Goal: Information Seeking & Learning: Learn about a topic

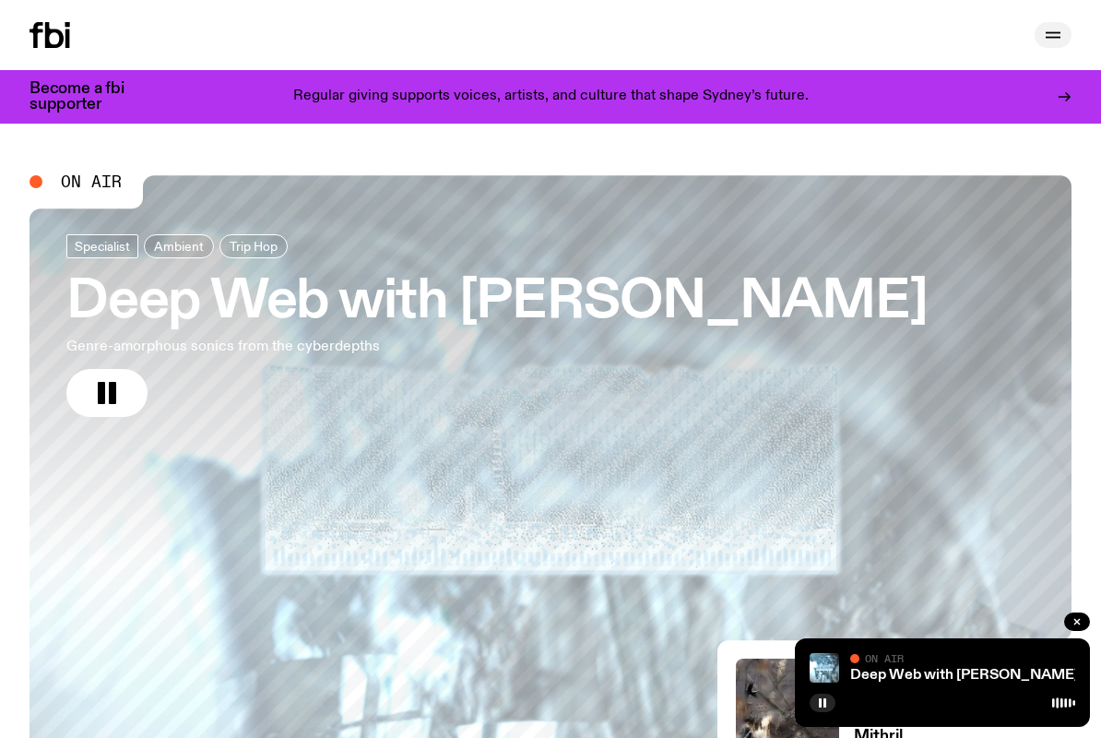
click at [1056, 28] on icon "button" at bounding box center [1053, 35] width 22 height 22
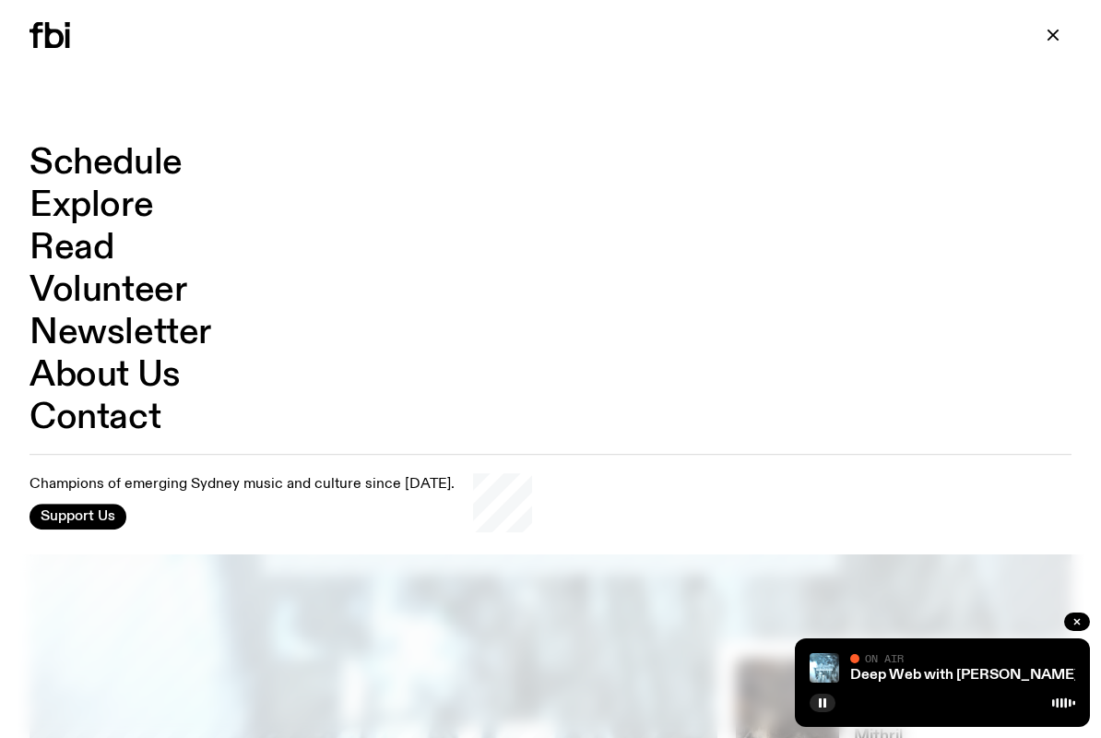
click at [76, 158] on link "Schedule" at bounding box center [106, 163] width 153 height 35
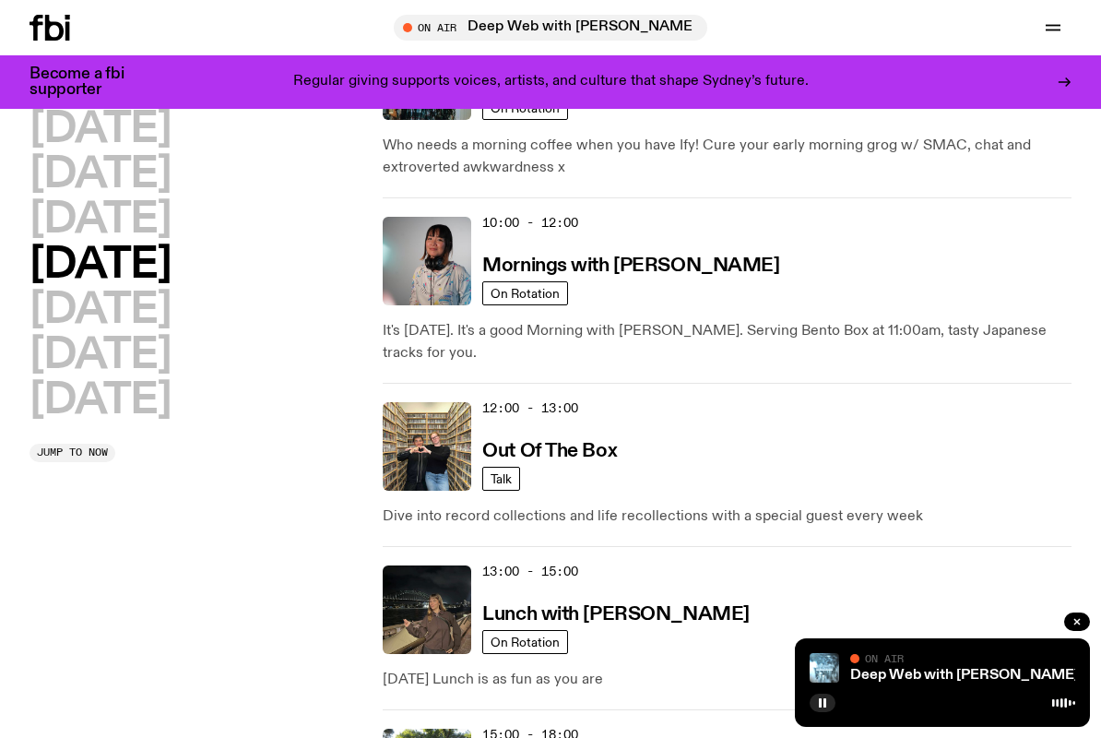
scroll to position [315, 0]
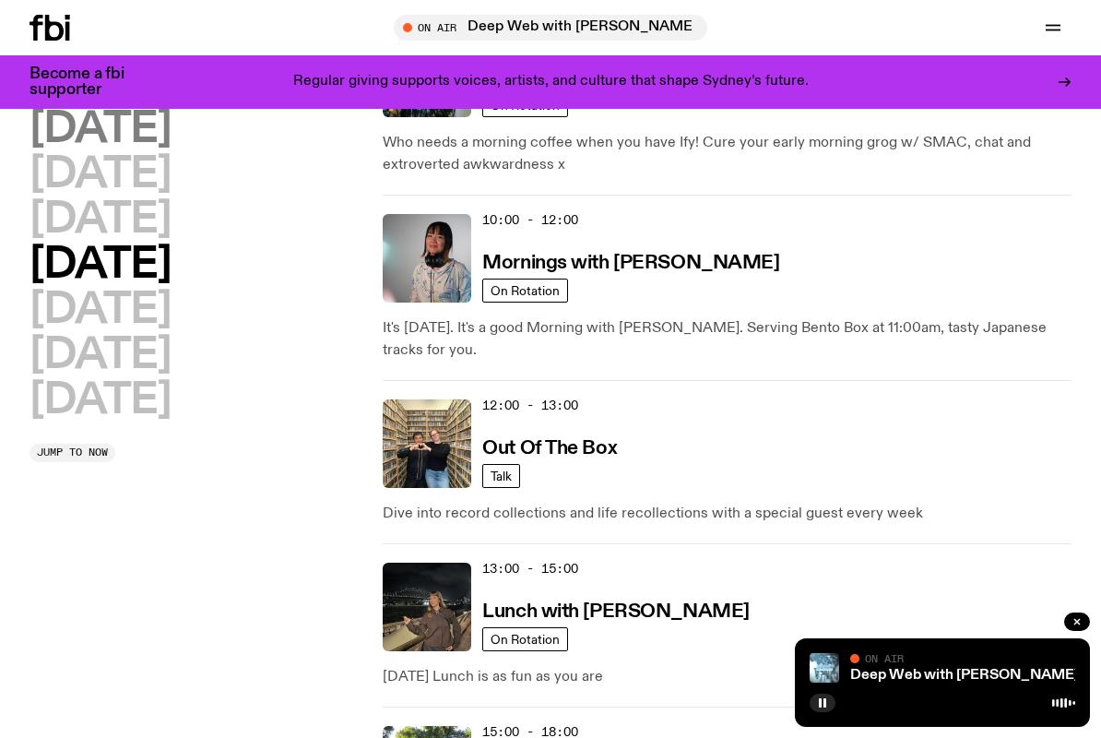
click at [132, 142] on h2 "[DATE]" at bounding box center [100, 130] width 141 height 42
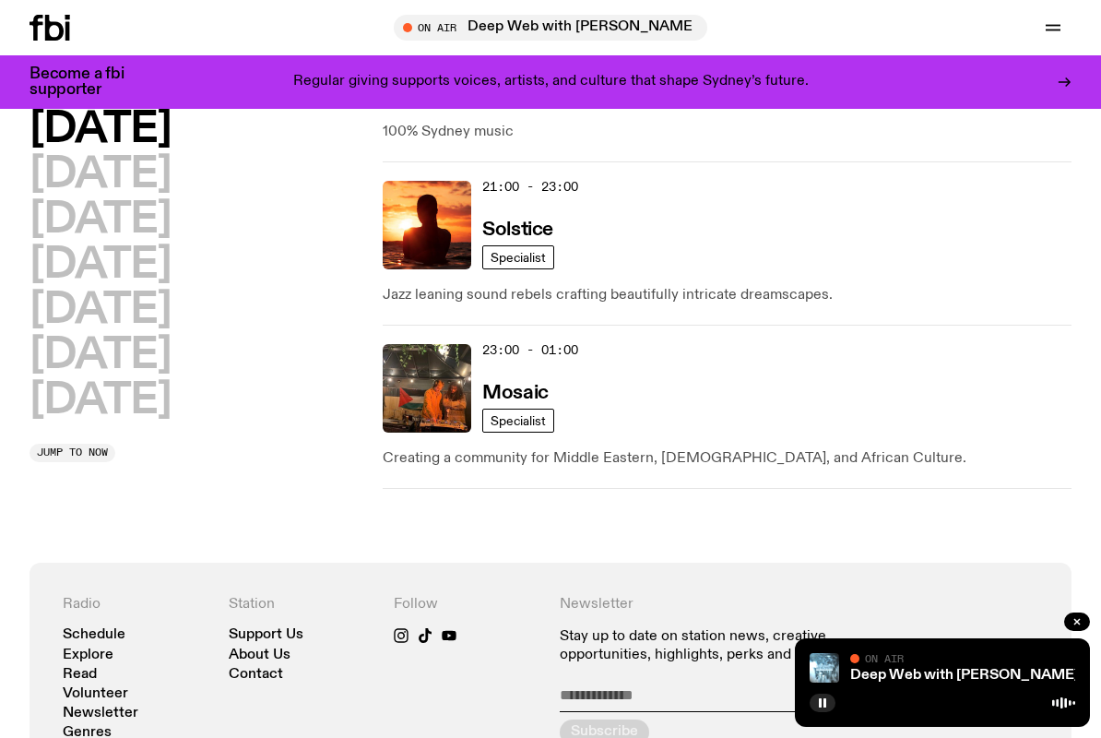
scroll to position [1328, 0]
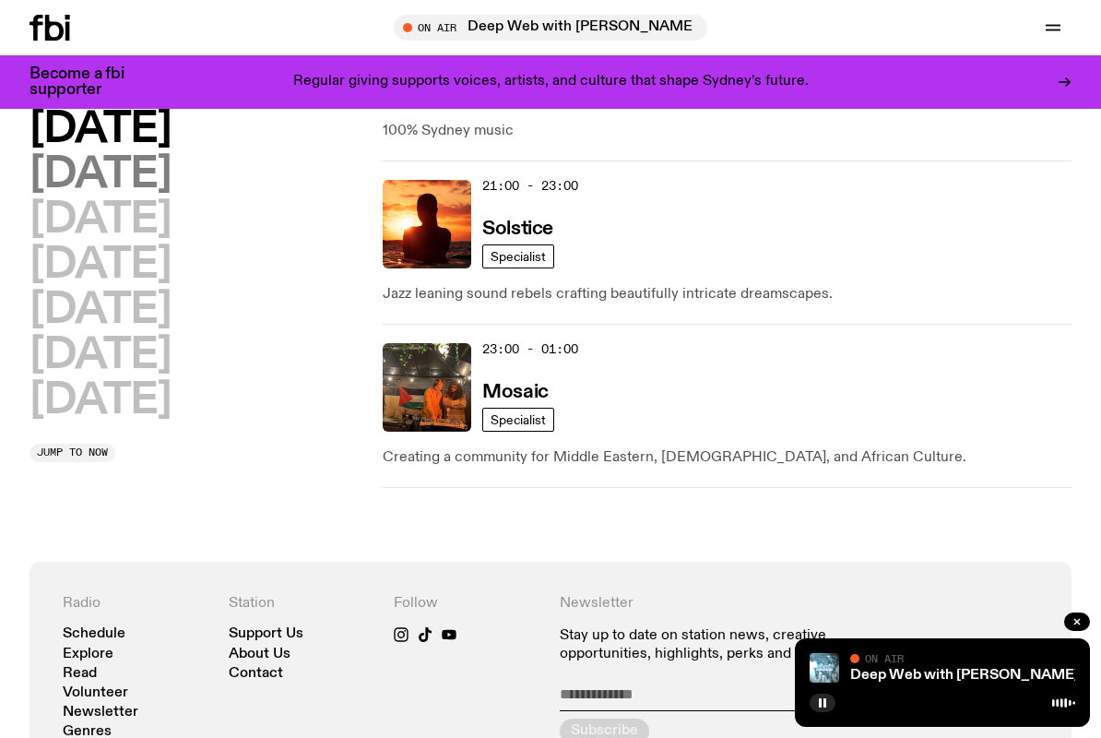
click at [147, 180] on h2 "[DATE]" at bounding box center [100, 175] width 141 height 42
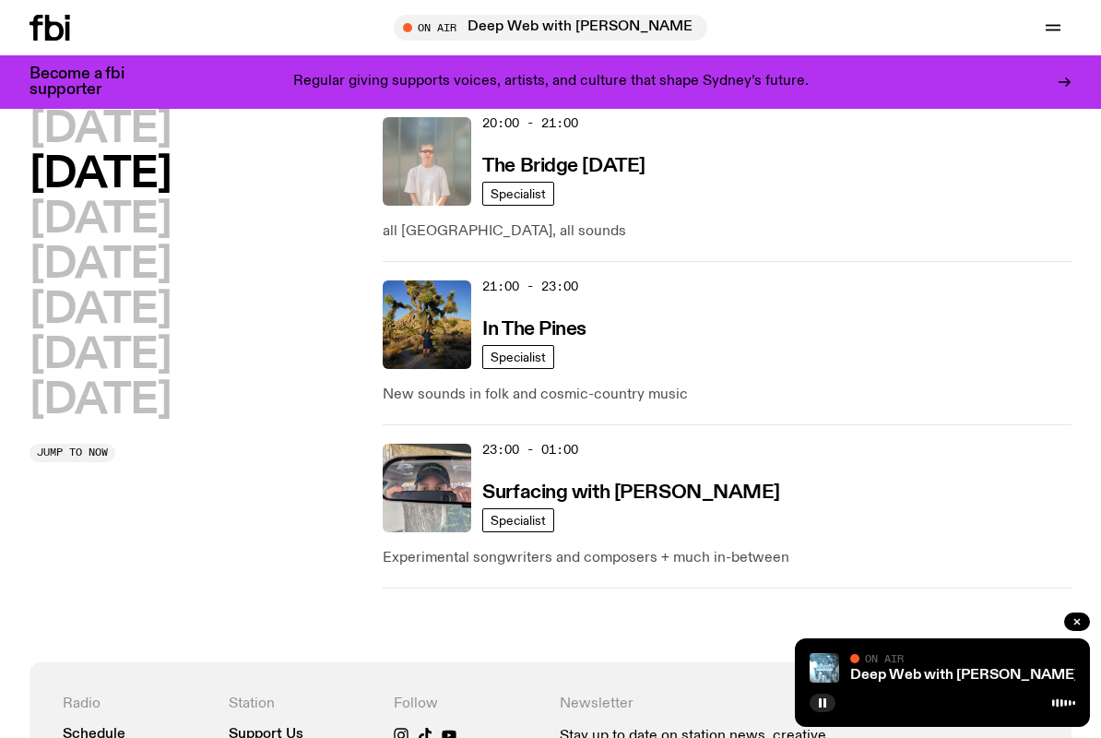
scroll to position [1252, 0]
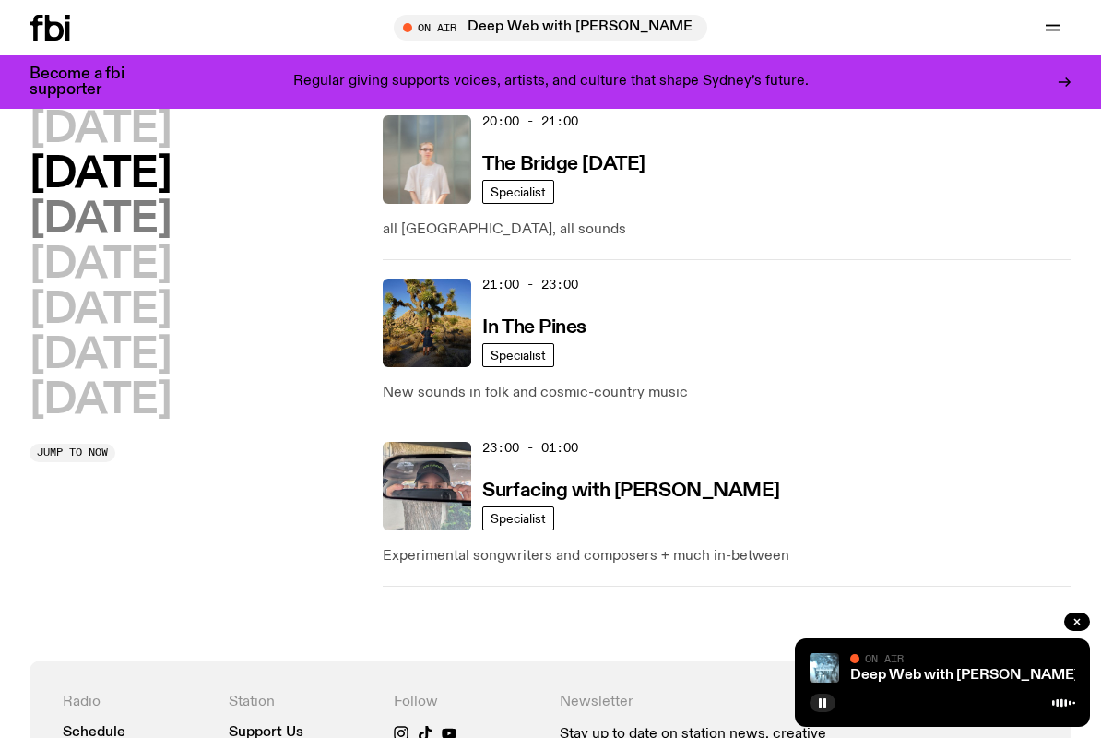
click at [171, 221] on h2 "[DATE]" at bounding box center [100, 220] width 141 height 42
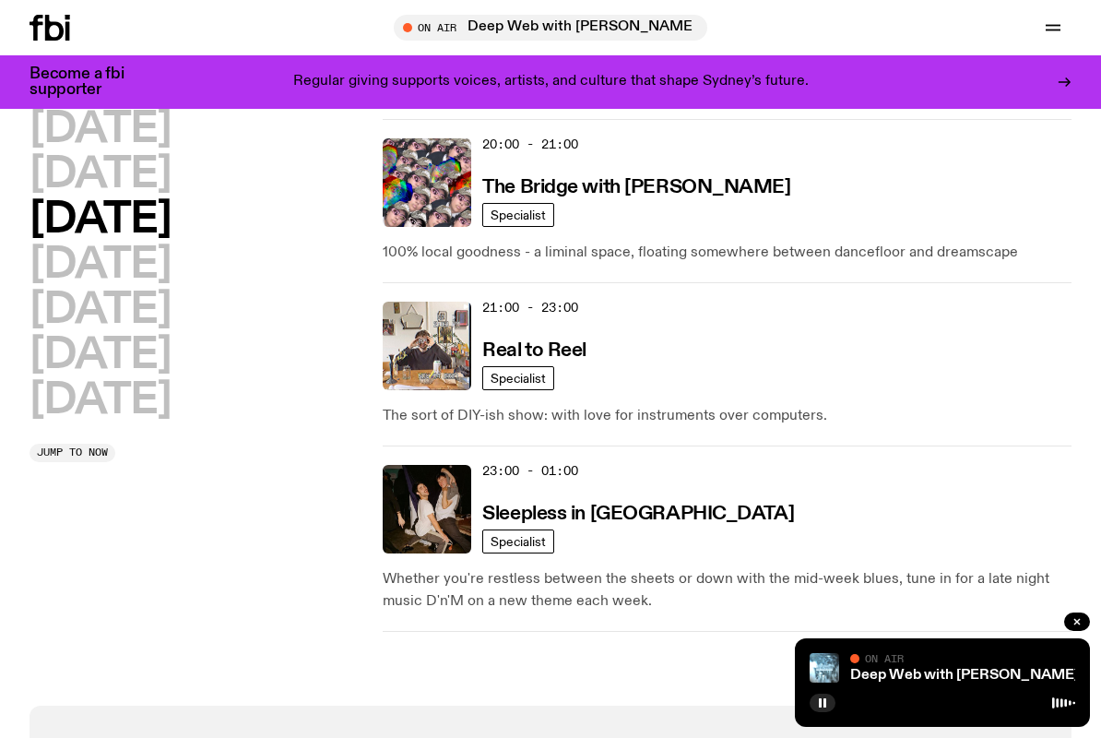
scroll to position [1264, 0]
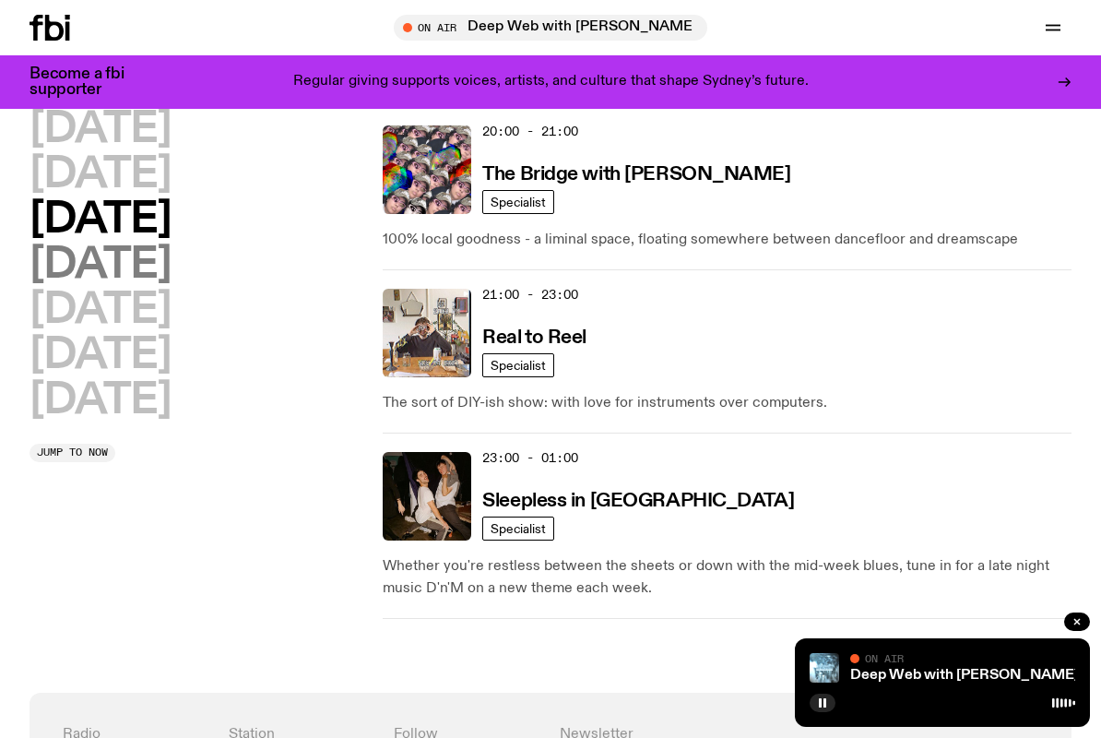
click at [171, 268] on h2 "[DATE]" at bounding box center [100, 265] width 141 height 42
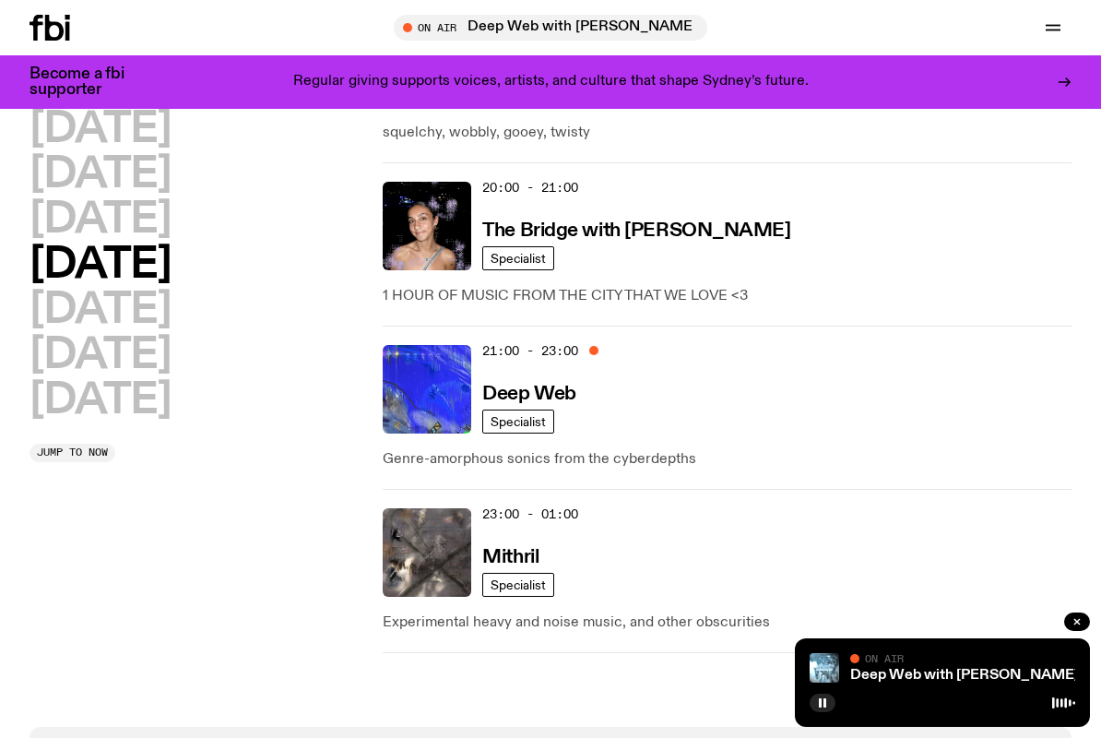
scroll to position [1189, 0]
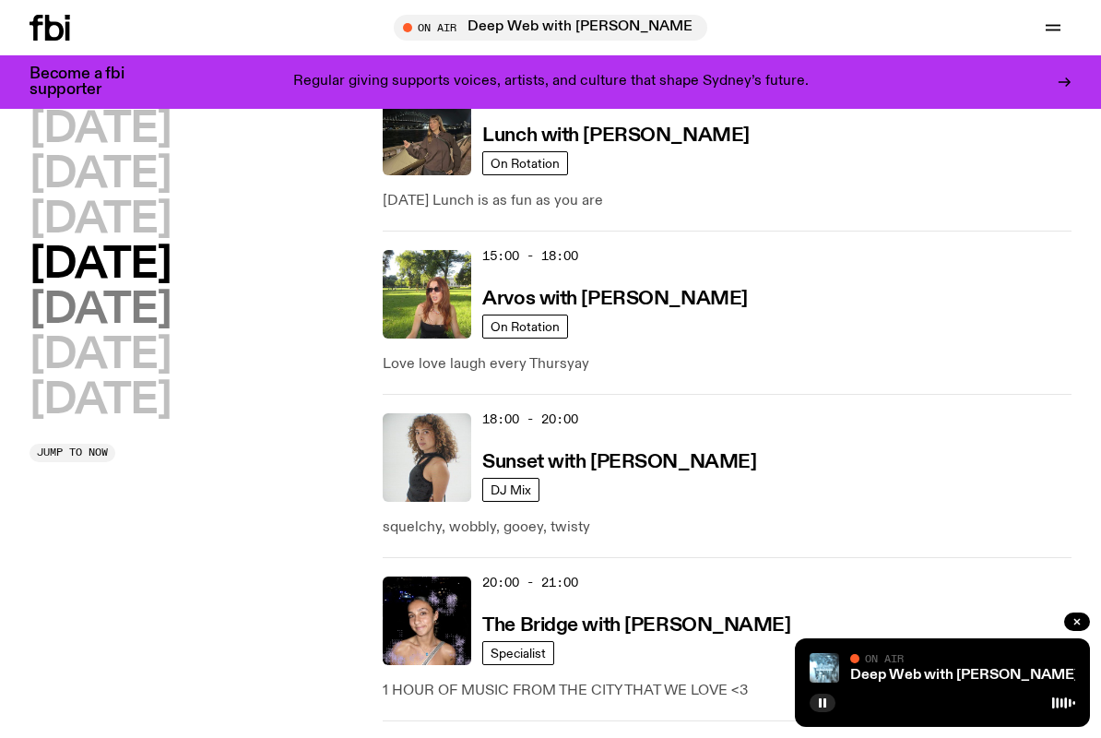
click at [115, 300] on h2 "[DATE]" at bounding box center [100, 311] width 141 height 42
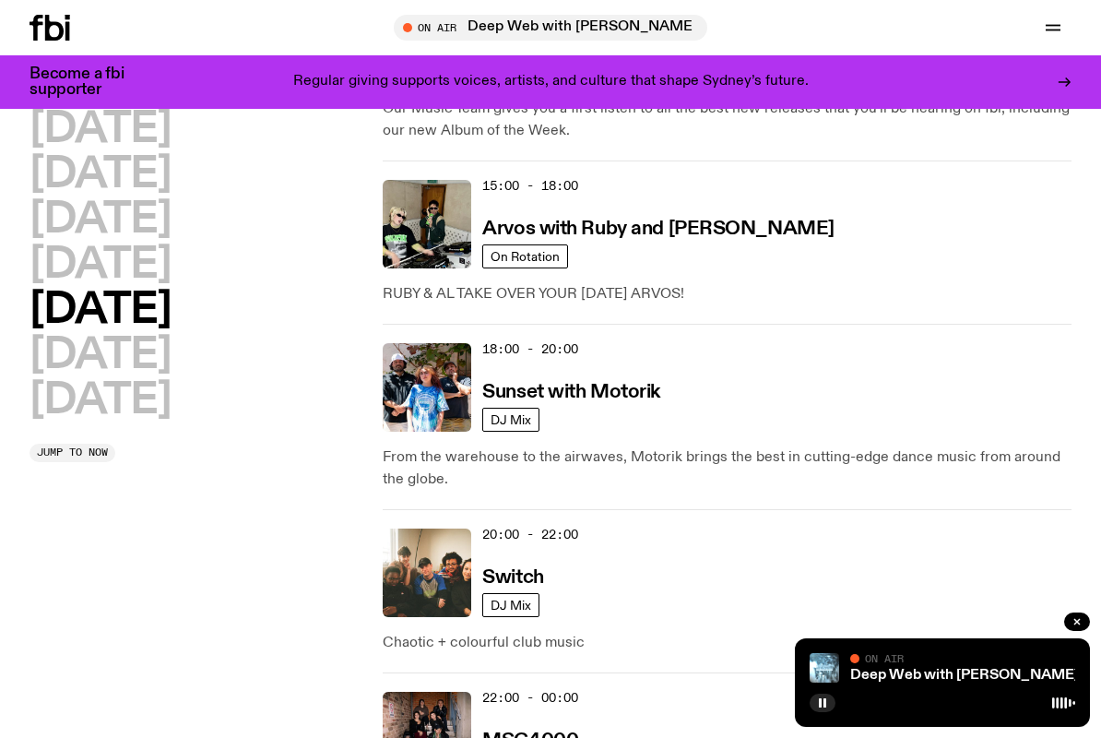
scroll to position [909, 0]
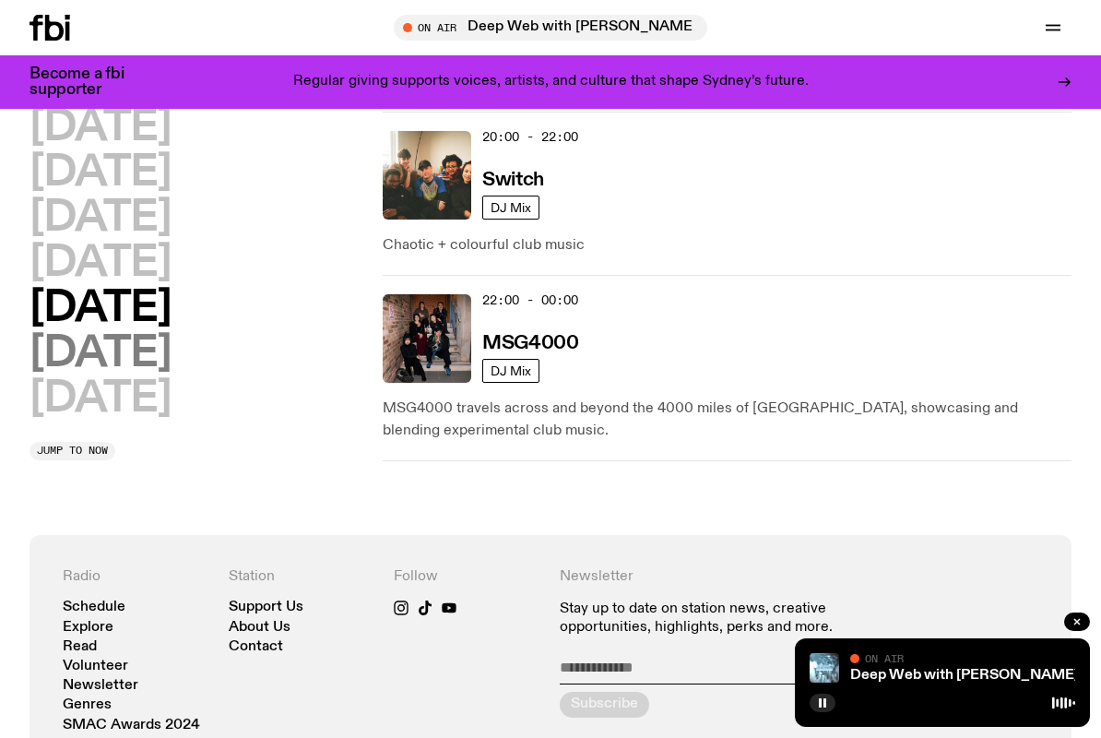
click at [171, 361] on h2 "[DATE]" at bounding box center [100, 354] width 141 height 42
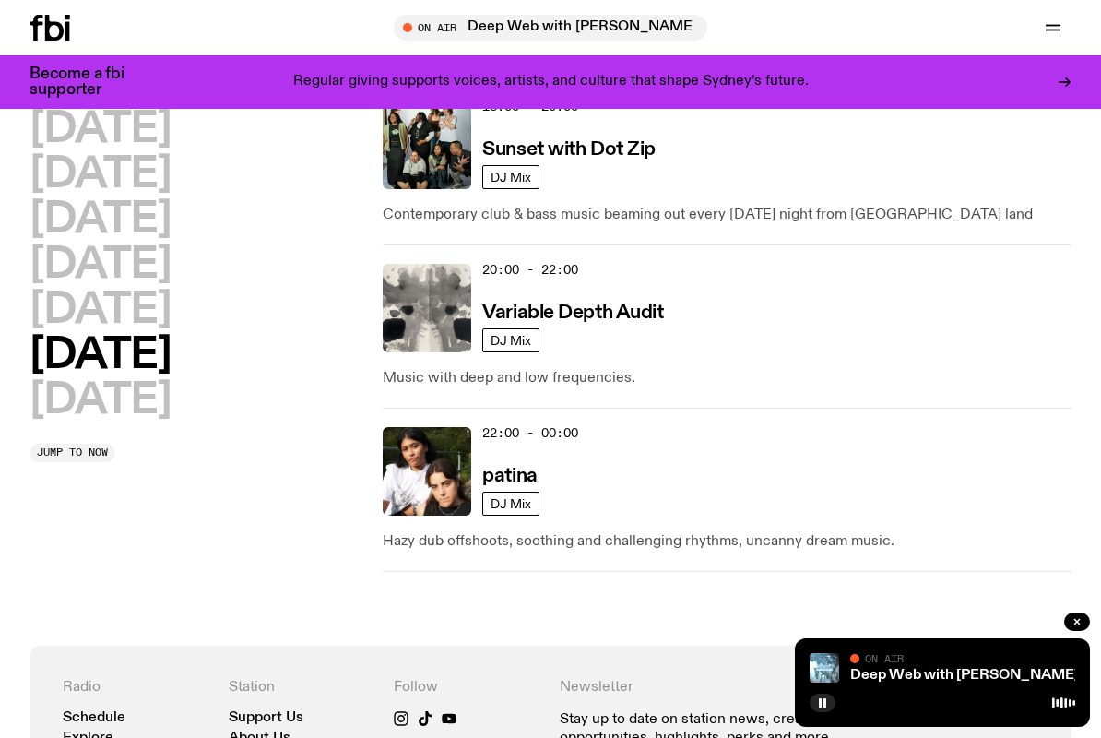
scroll to position [1573, 0]
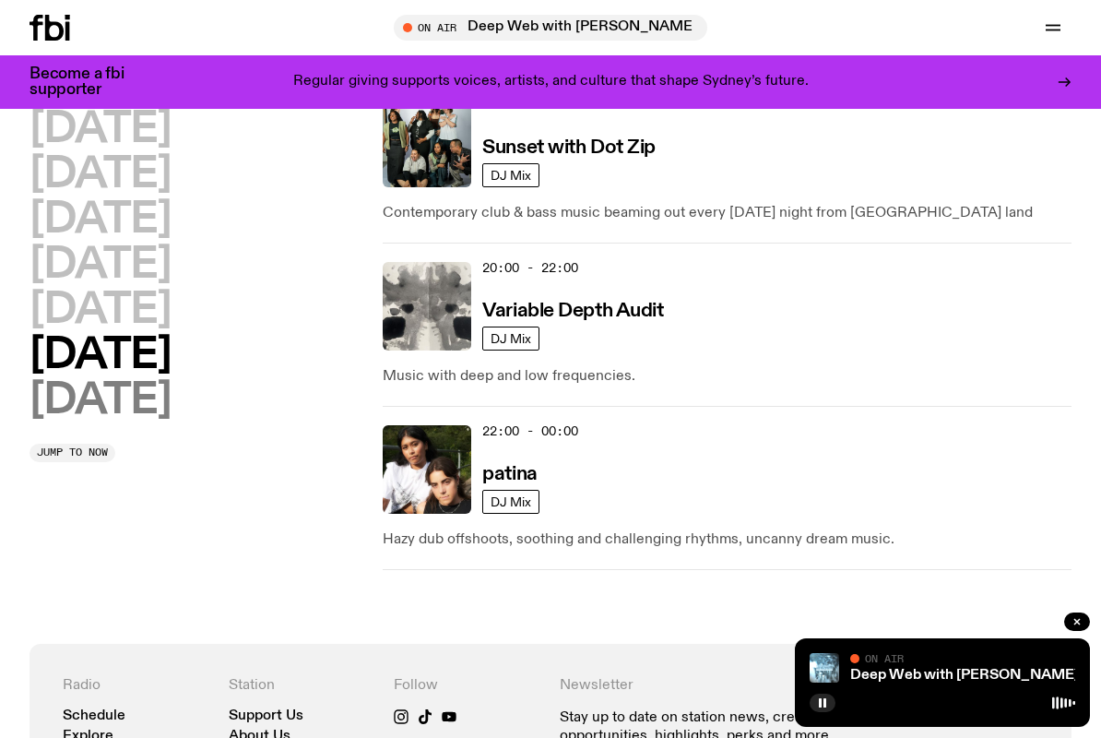
click at [140, 401] on h2 "[DATE]" at bounding box center [100, 401] width 141 height 42
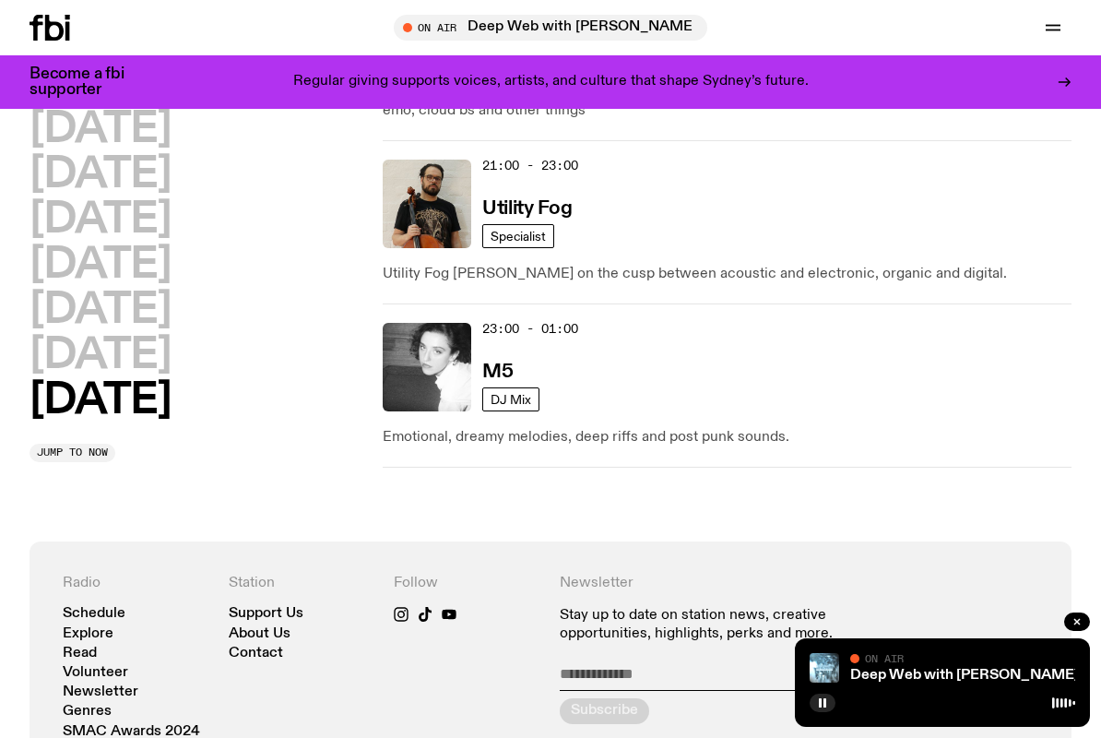
scroll to position [1862, 0]
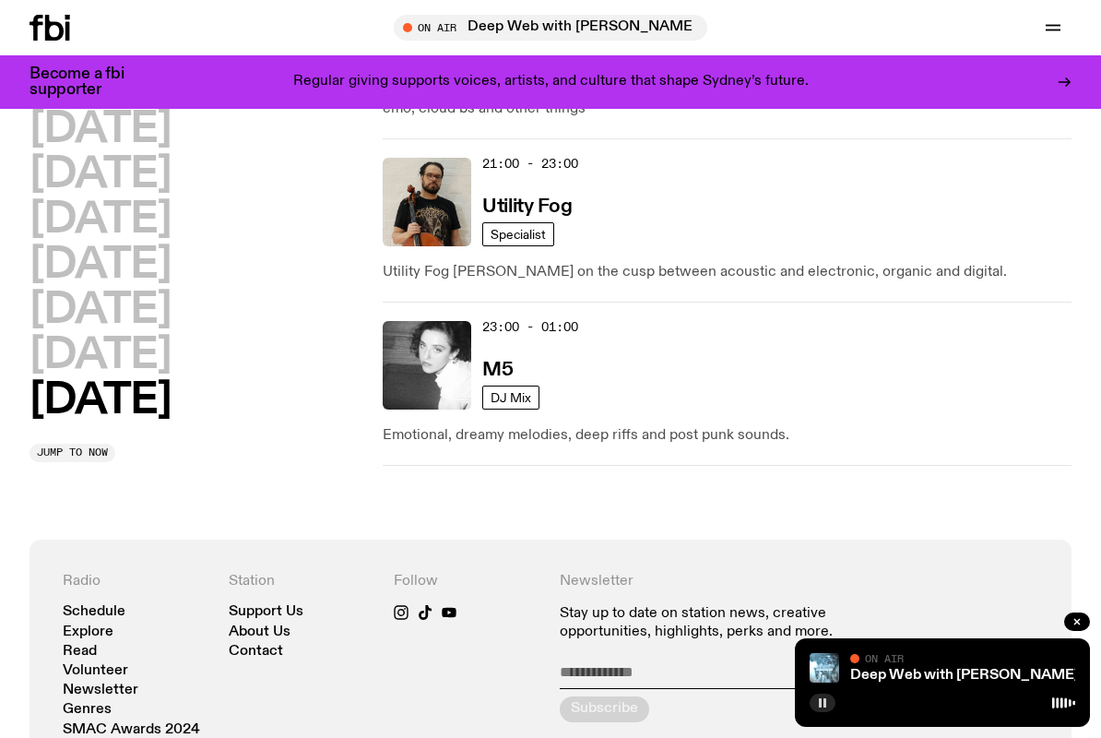
click at [827, 705] on icon "button" at bounding box center [822, 702] width 11 height 11
